Goal: Task Accomplishment & Management: Use online tool/utility

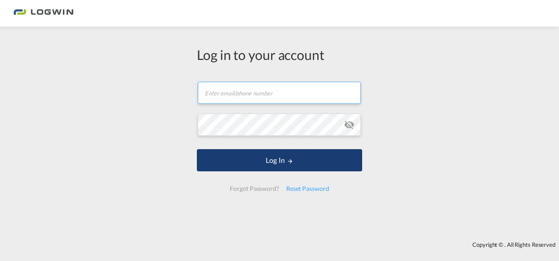
type input "[EMAIL_ADDRESS][DOMAIN_NAME]"
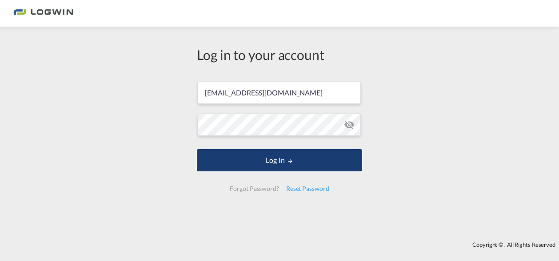
click at [289, 161] on md-icon "LOGIN" at bounding box center [290, 161] width 6 height 6
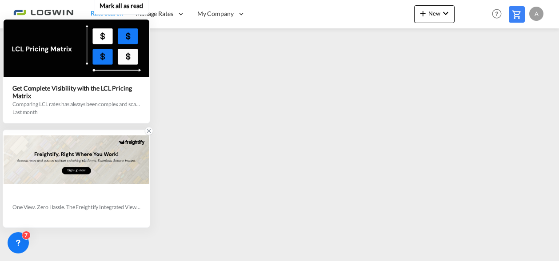
click at [150, 132] on icon at bounding box center [149, 131] width 6 height 6
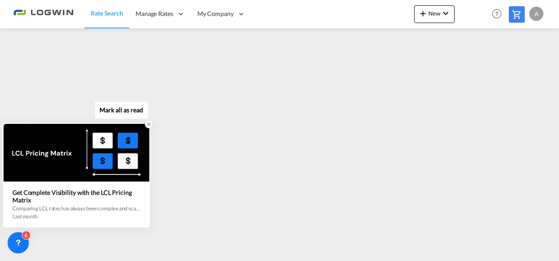
click at [149, 125] on icon at bounding box center [149, 124] width 3 height 3
